Goal: Information Seeking & Learning: Find contact information

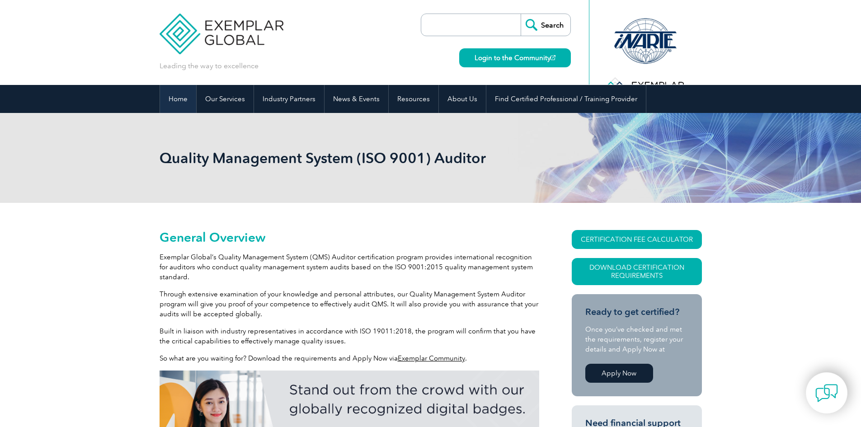
click at [183, 93] on link "Home" at bounding box center [178, 99] width 36 height 28
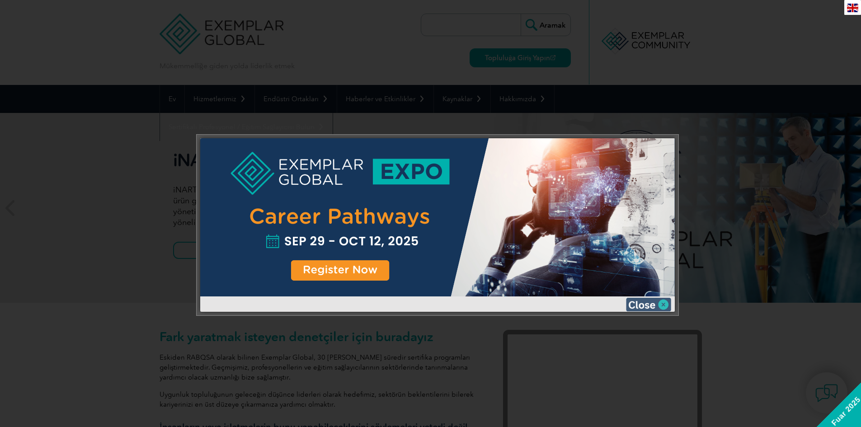
click at [666, 303] on img at bounding box center [648, 305] width 45 height 14
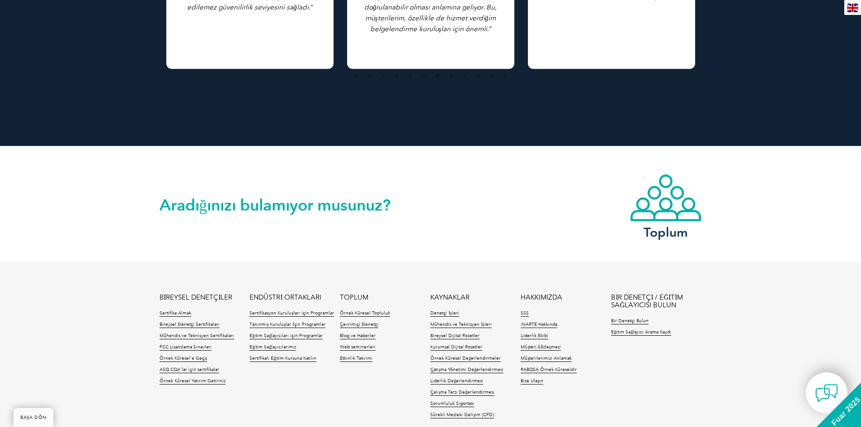
scroll to position [1990, 0]
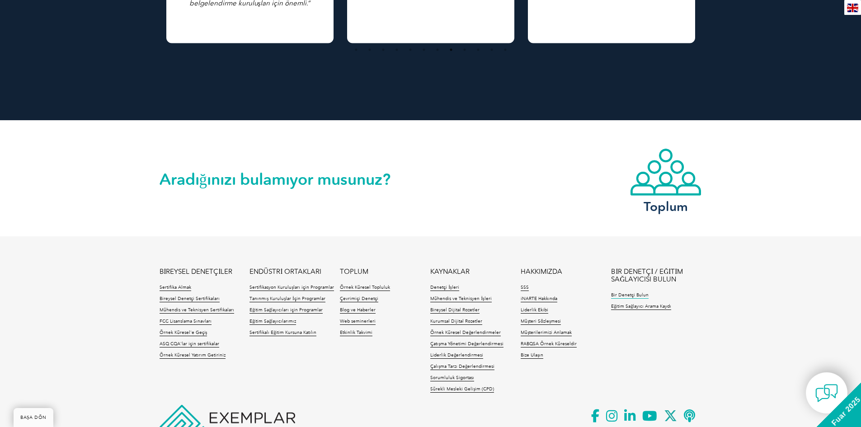
click at [627, 296] on font "Bir Denetçi Bulun" at bounding box center [630, 295] width 38 height 5
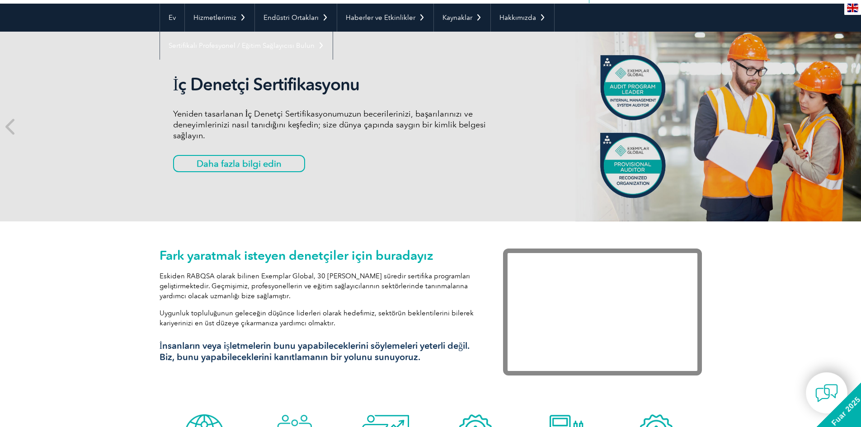
scroll to position [0, 0]
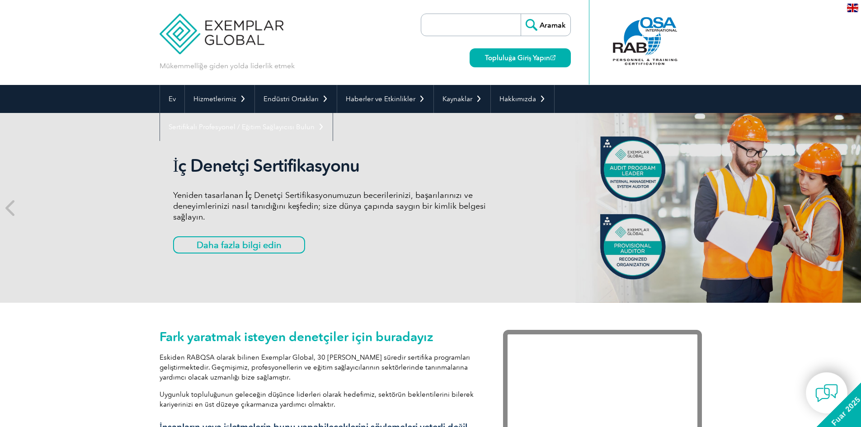
click at [227, 40] on img at bounding box center [222, 27] width 124 height 54
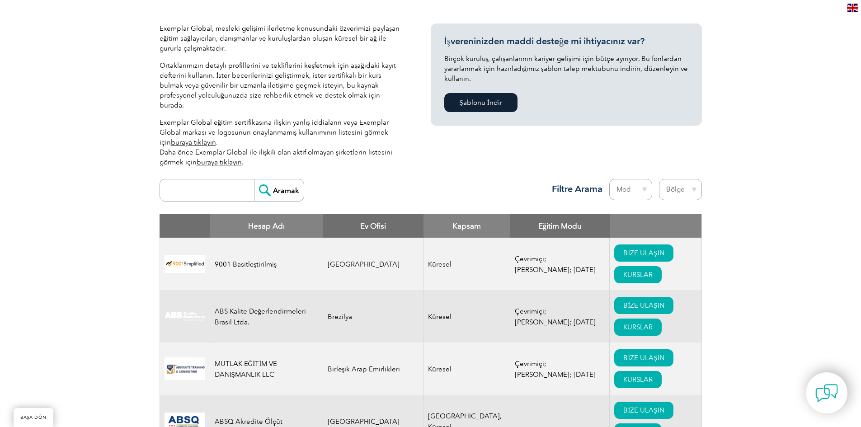
scroll to position [159, 0]
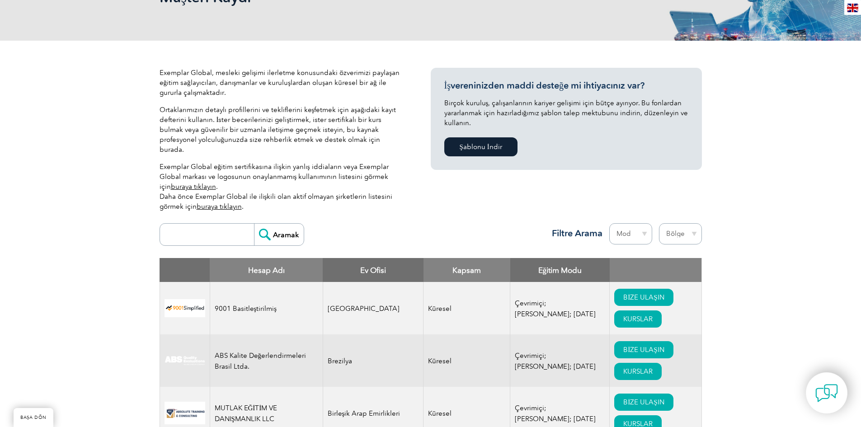
click at [640, 223] on select "Mod Çevrimiçi [PERSON_NAME]" at bounding box center [631, 233] width 43 height 21
click at [688, 225] on select "Bölge [GEOGRAPHIC_DATA] [GEOGRAPHIC_DATA] [GEOGRAPHIC_DATA] [GEOGRAPHIC_DATA] […" at bounding box center [680, 233] width 43 height 21
select select "[GEOGRAPHIC_DATA]"
click at [659, 223] on select "Bölge [GEOGRAPHIC_DATA] [GEOGRAPHIC_DATA] [GEOGRAPHIC_DATA] [GEOGRAPHIC_DATA] […" at bounding box center [680, 233] width 43 height 21
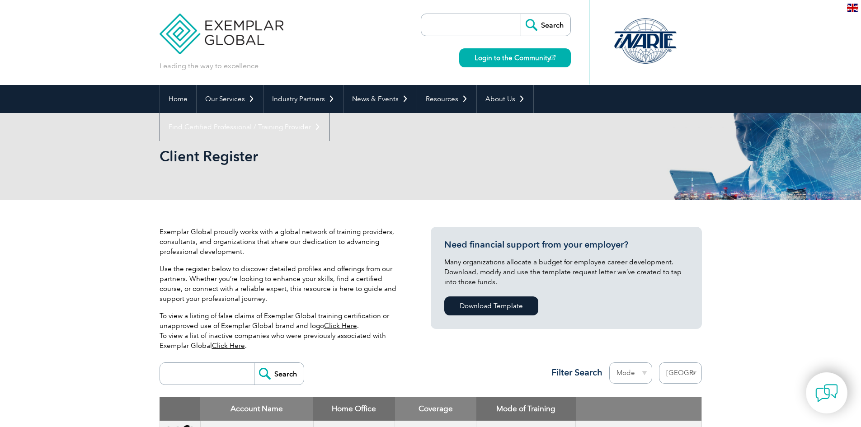
select select "Turkey"
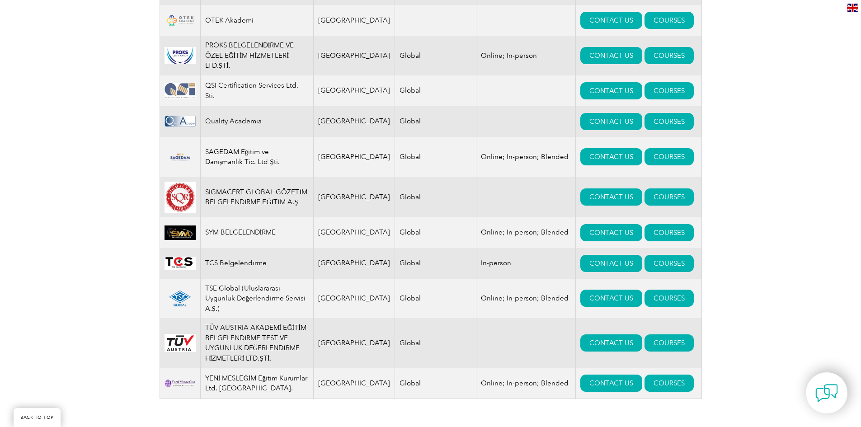
scroll to position [1111, 0]
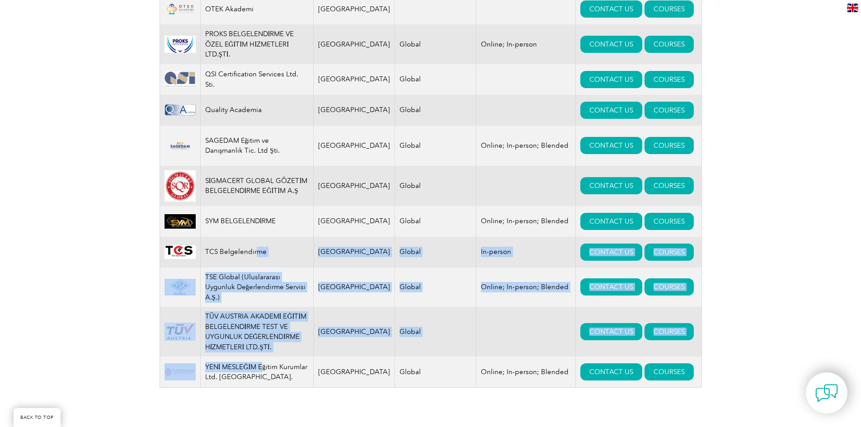
drag, startPoint x: 263, startPoint y: 358, endPoint x: 259, endPoint y: 240, distance: 118.1
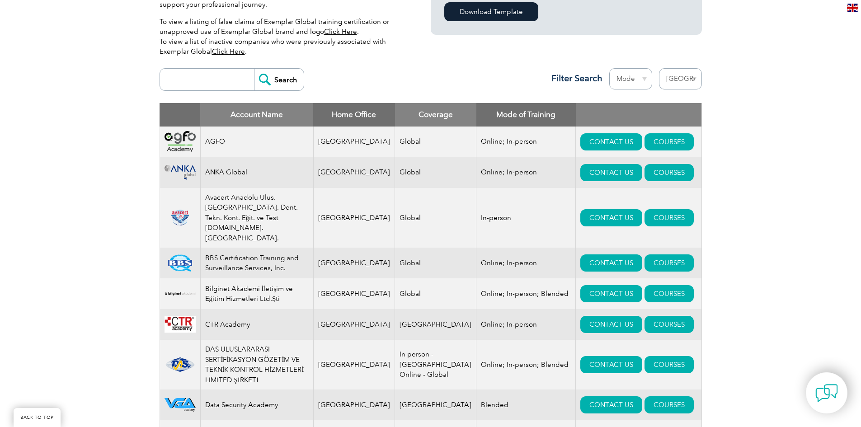
scroll to position [297, 0]
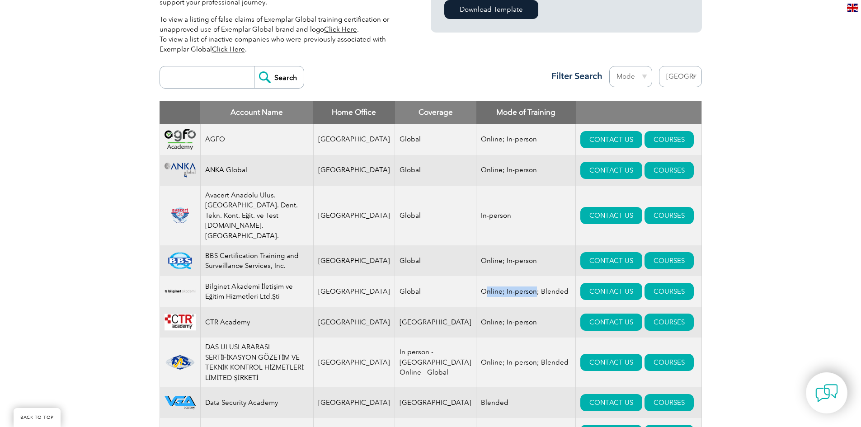
drag, startPoint x: 459, startPoint y: 269, endPoint x: 508, endPoint y: 269, distance: 49.3
click at [508, 276] on td "Online; In-person; Blended" at bounding box center [526, 291] width 99 height 31
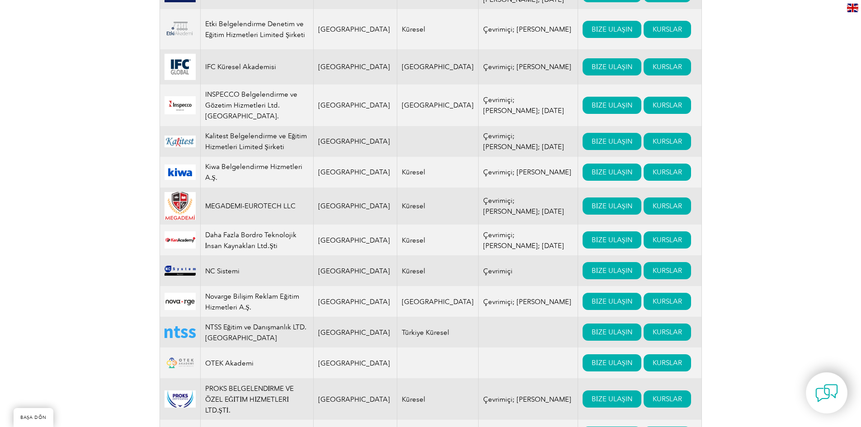
scroll to position [930, 0]
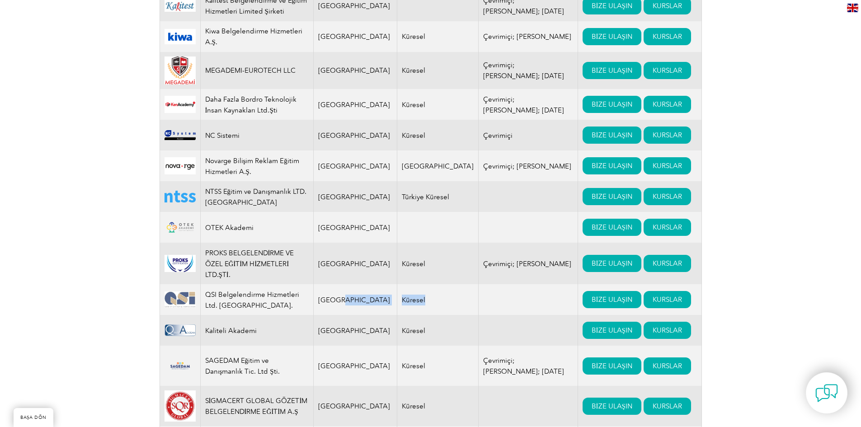
drag, startPoint x: 340, startPoint y: 265, endPoint x: 475, endPoint y: 265, distance: 135.2
click at [475, 284] on tr "QSI Belgelendirme Hizmetleri Ltd. Şti. Türkiye Küresel BİZE ULAŞIN KURSLAR" at bounding box center [431, 299] width 542 height 31
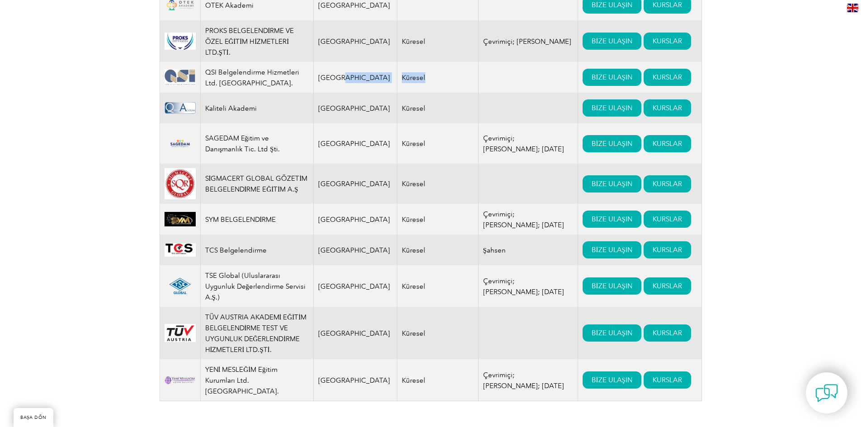
scroll to position [1156, 0]
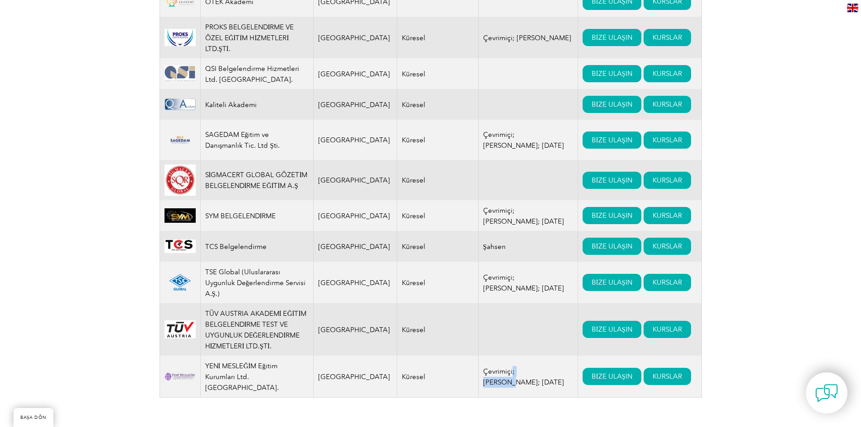
drag, startPoint x: 469, startPoint y: 339, endPoint x: 500, endPoint y: 340, distance: 30.8
click at [500, 368] on font "Çevrimiçi; [PERSON_NAME]; [DATE]" at bounding box center [523, 377] width 81 height 19
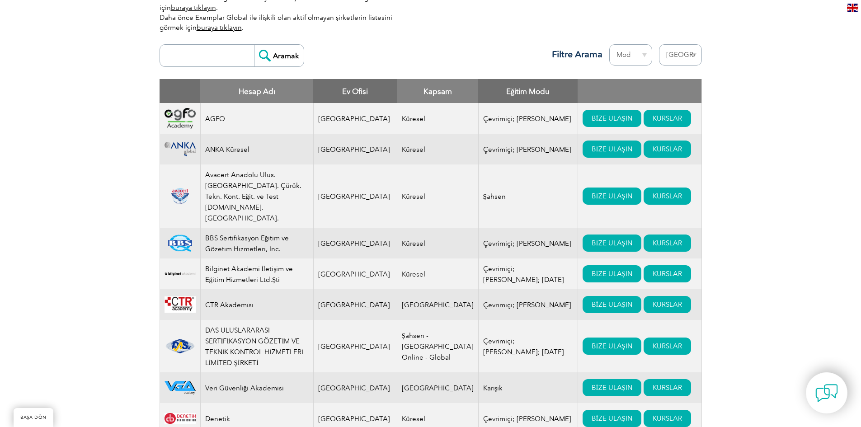
scroll to position [342, 0]
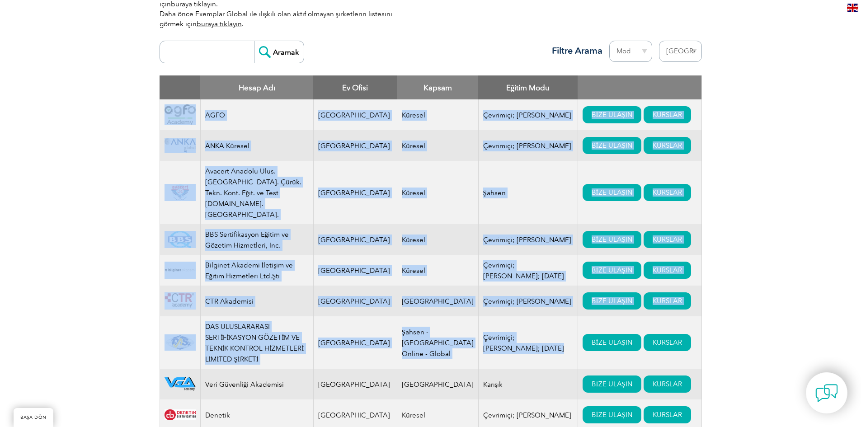
drag, startPoint x: 161, startPoint y: 98, endPoint x: 667, endPoint y: 293, distance: 543.2
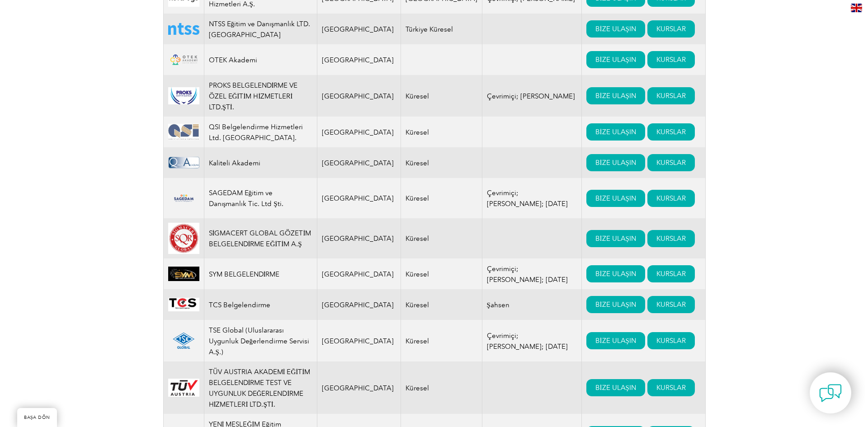
scroll to position [1111, 0]
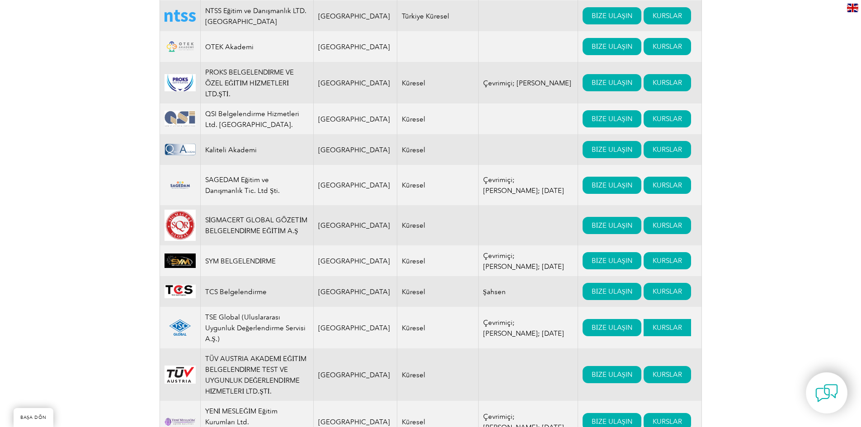
click at [653, 324] on font "KURSLAR" at bounding box center [667, 328] width 29 height 8
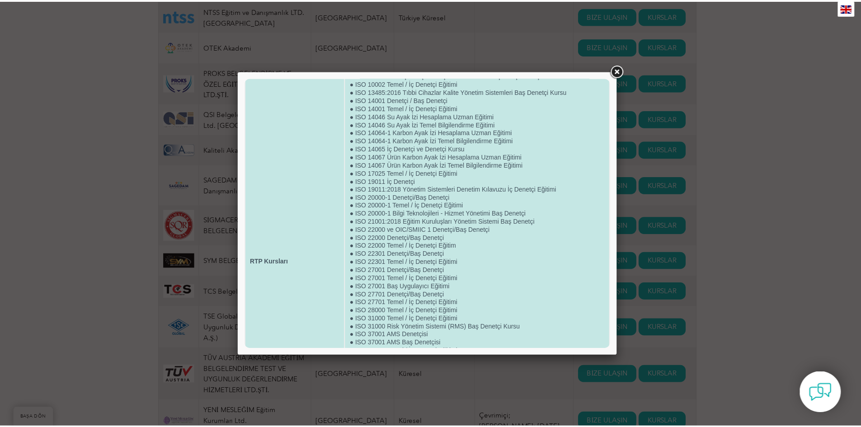
scroll to position [0, 0]
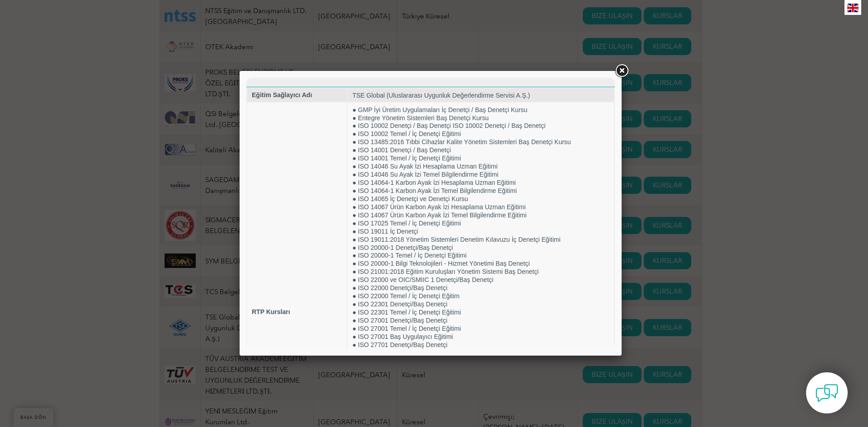
click at [623, 69] on link at bounding box center [622, 71] width 16 height 16
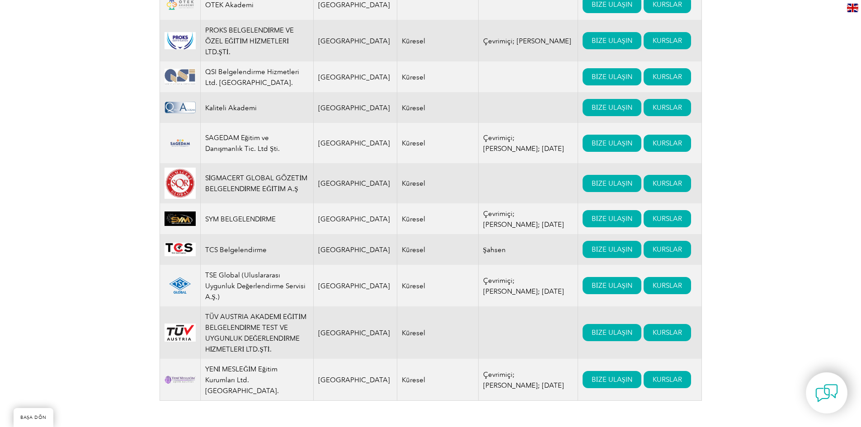
scroll to position [1156, 0]
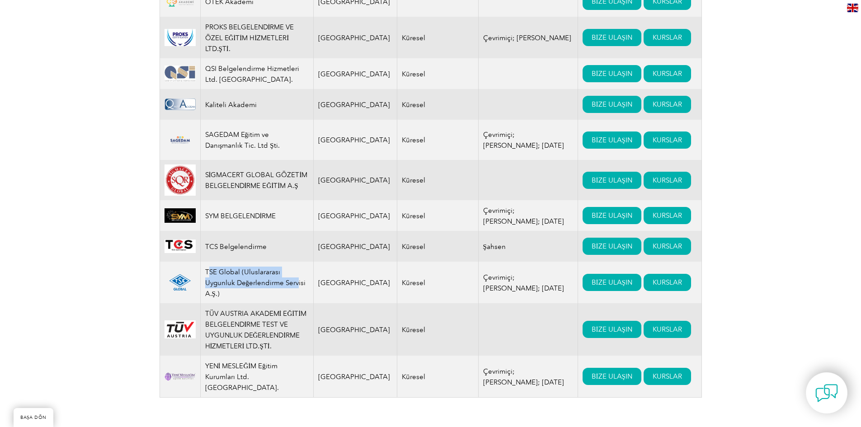
drag, startPoint x: 212, startPoint y: 239, endPoint x: 299, endPoint y: 251, distance: 87.6
click at [299, 268] on font "TSE Global (Uluslararası Uygunluk Değerlendirme Servisi A.Ş.)" at bounding box center [255, 283] width 101 height 30
click at [241, 268] on font "TSE Global (Uluslararası Uygunluk Değerlendirme Servisi A.Ş.)" at bounding box center [255, 283] width 101 height 30
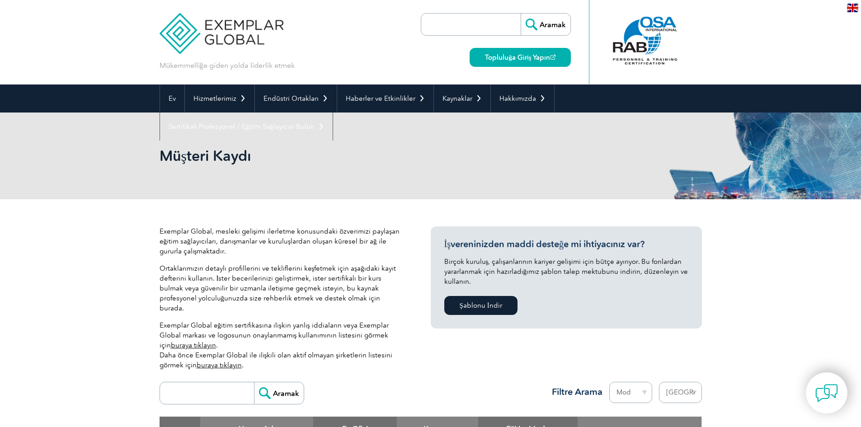
scroll to position [0, 0]
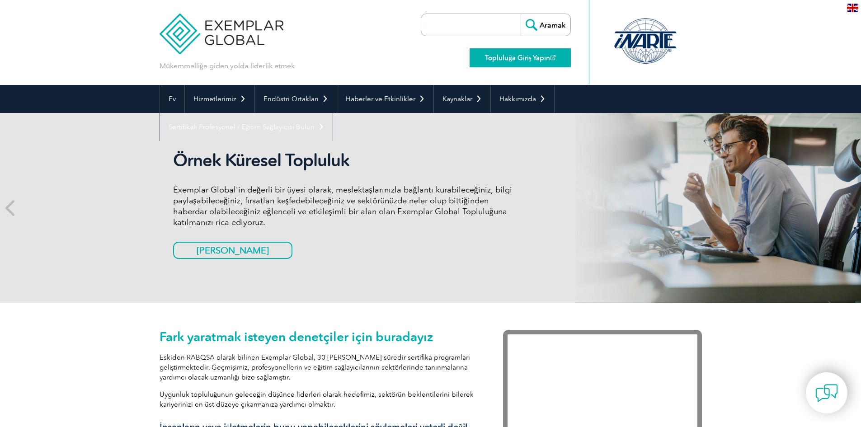
click at [533, 56] on font "Topluluğa Giriş Yapın" at bounding box center [517, 58] width 65 height 8
